Goal: Information Seeking & Learning: Check status

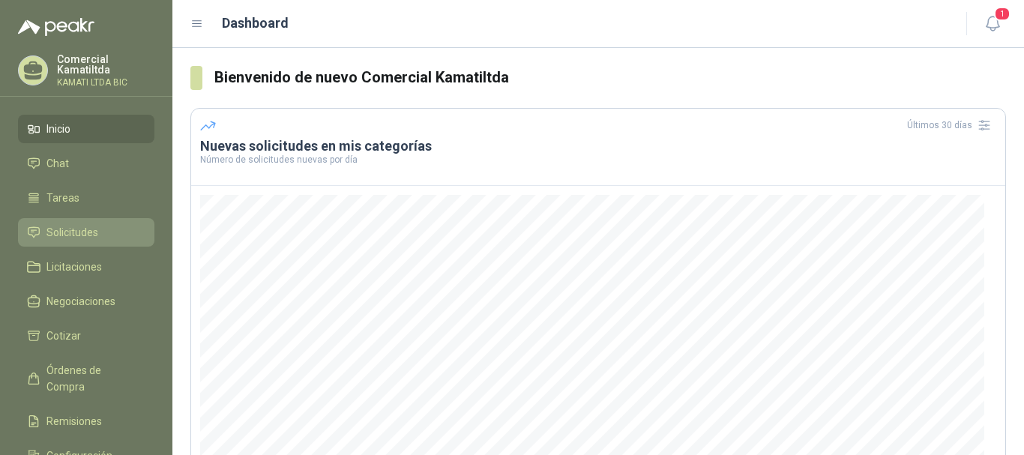
click at [100, 237] on li "Solicitudes" at bounding box center [86, 232] width 118 height 16
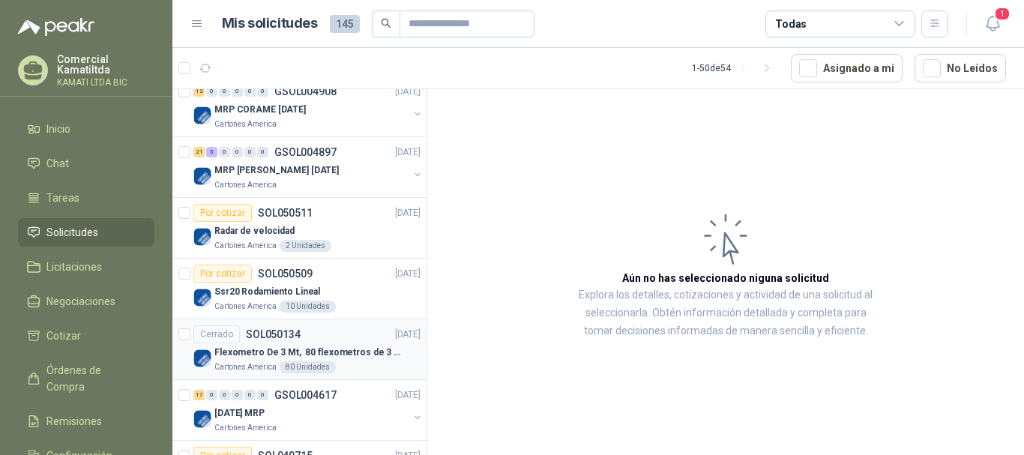
scroll to position [225, 0]
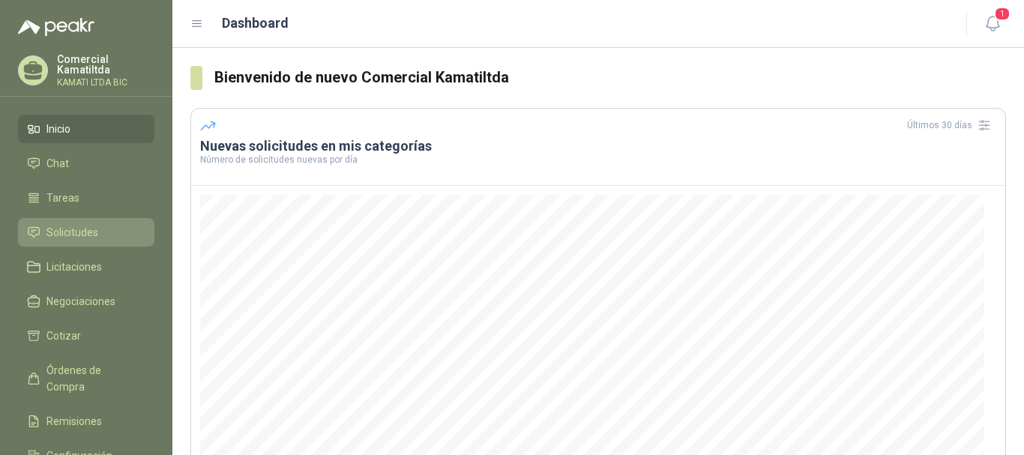
click at [99, 229] on li "Solicitudes" at bounding box center [86, 232] width 118 height 16
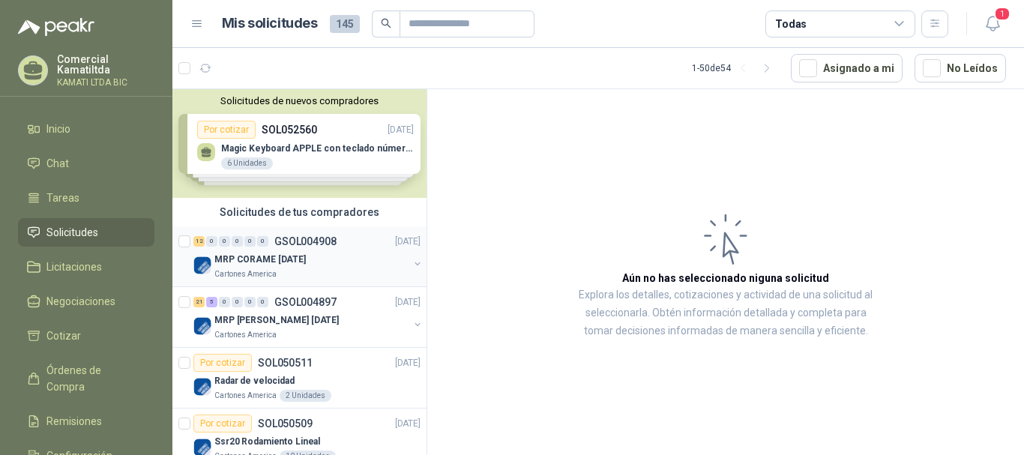
click at [356, 260] on div "MRP CORAME [DATE]" at bounding box center [311, 259] width 194 height 18
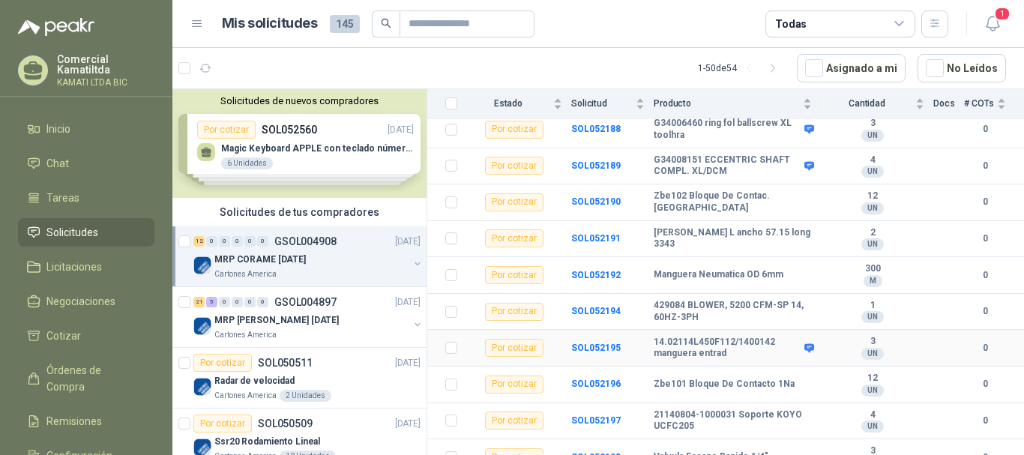
scroll to position [266, 0]
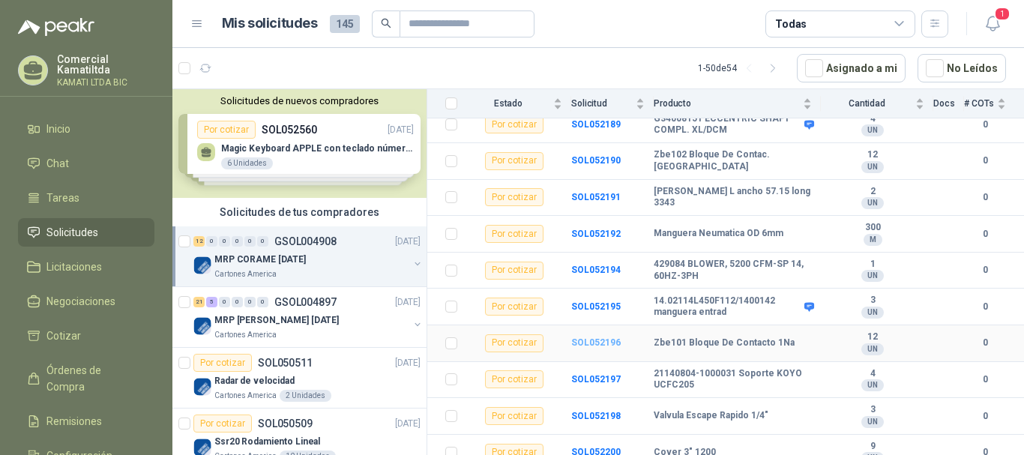
click at [612, 337] on b "SOL052196" at bounding box center [595, 342] width 49 height 10
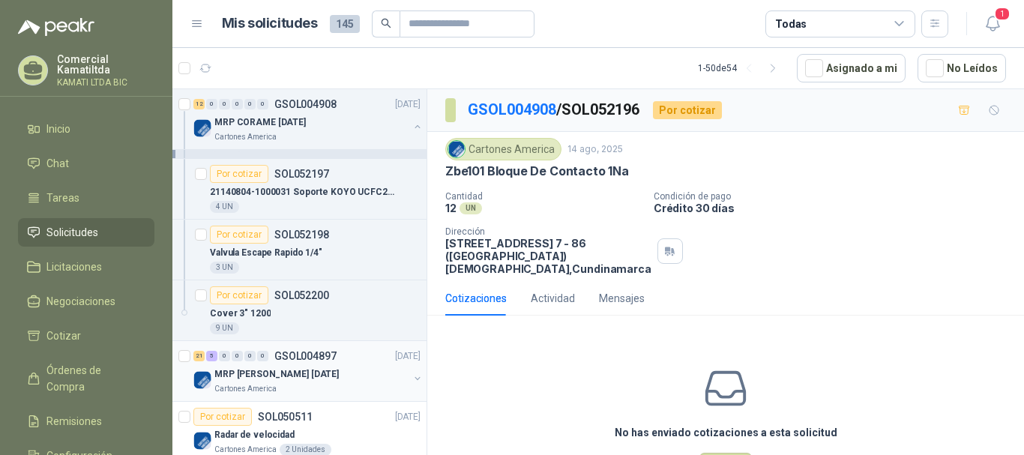
scroll to position [750, 0]
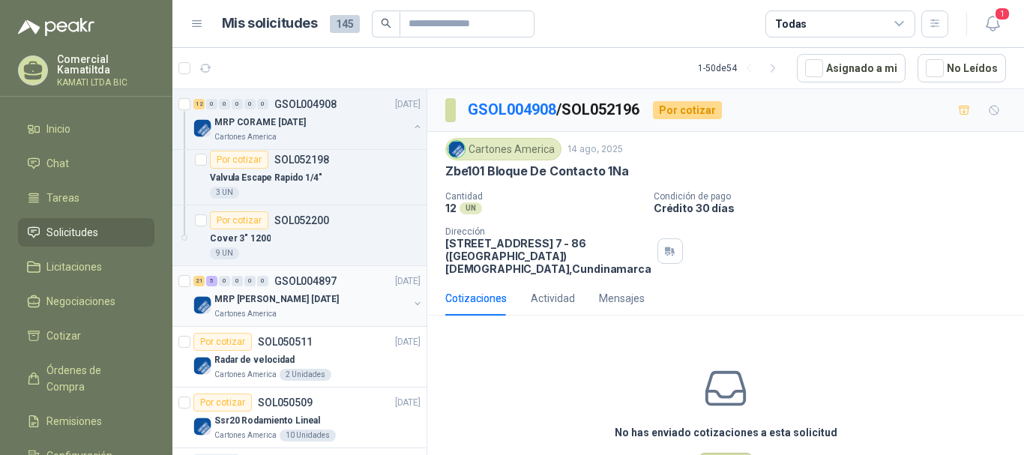
click at [343, 307] on div "MRP [PERSON_NAME] [DATE]" at bounding box center [311, 299] width 194 height 18
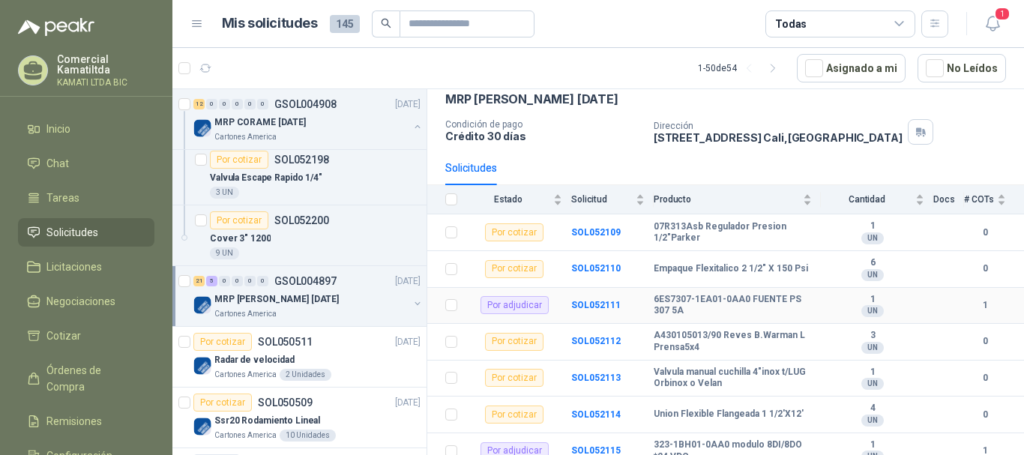
scroll to position [150, 0]
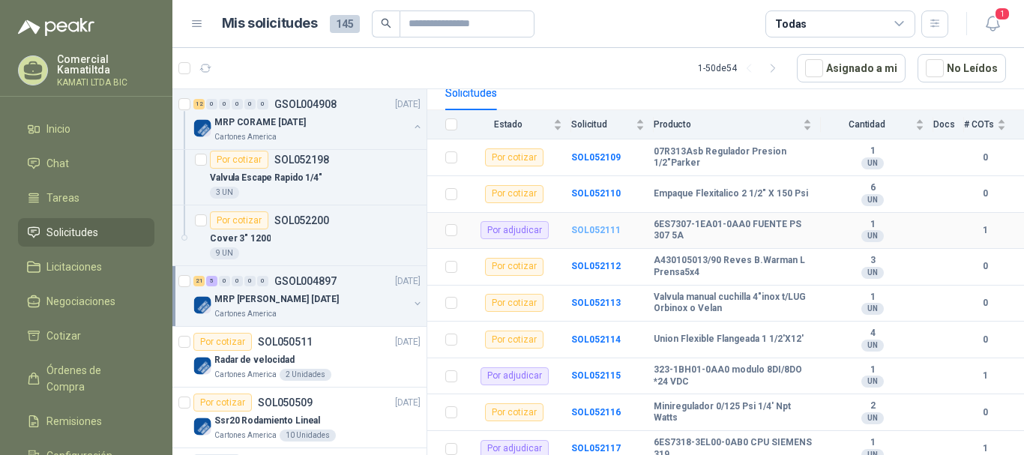
click at [592, 232] on b "SOL052111" at bounding box center [595, 230] width 49 height 10
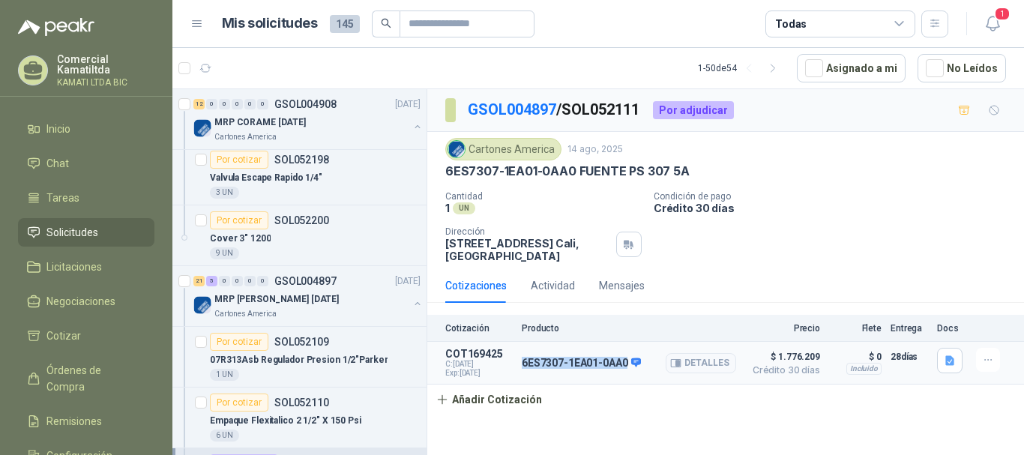
drag, startPoint x: 625, startPoint y: 361, endPoint x: 522, endPoint y: 359, distance: 103.4
click at [522, 359] on p "6ES7307-1EA01-0AA0" at bounding box center [581, 363] width 119 height 13
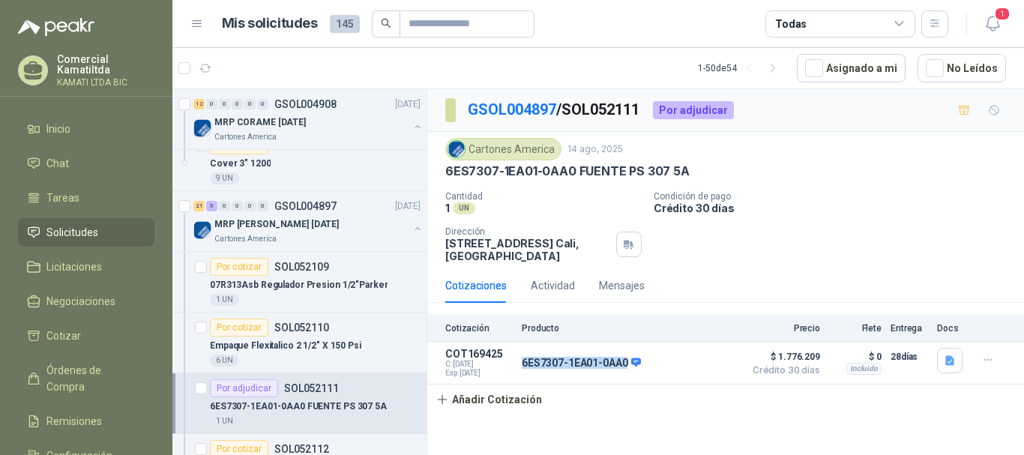
scroll to position [899, 0]
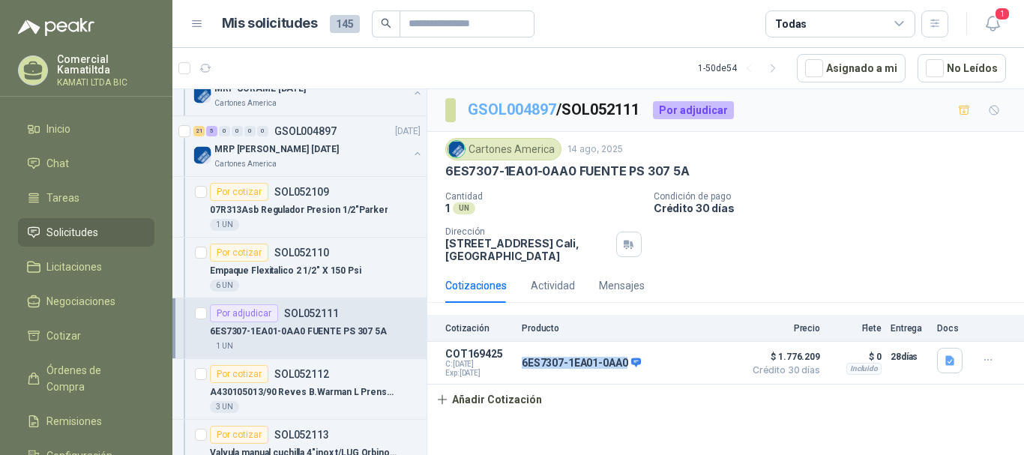
click at [517, 106] on link "GSOL004897" at bounding box center [512, 109] width 88 height 18
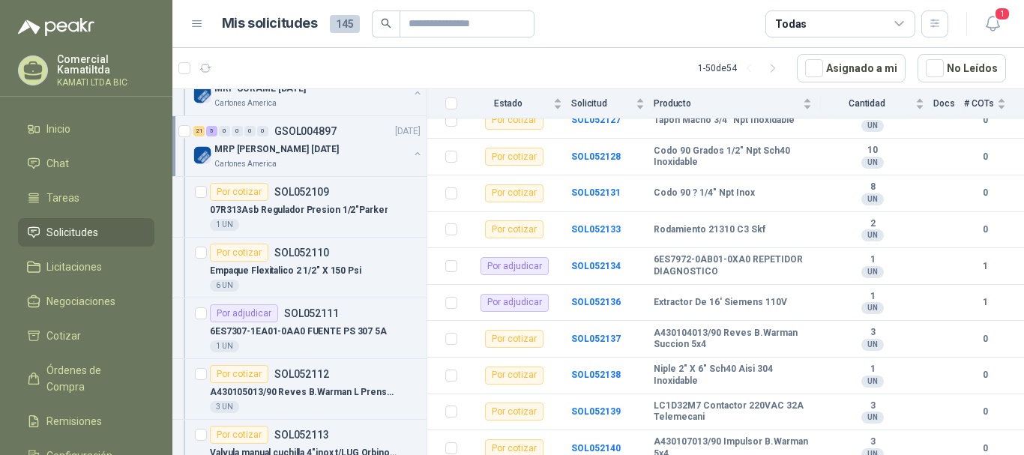
scroll to position [777, 0]
